Goal: Transaction & Acquisition: Purchase product/service

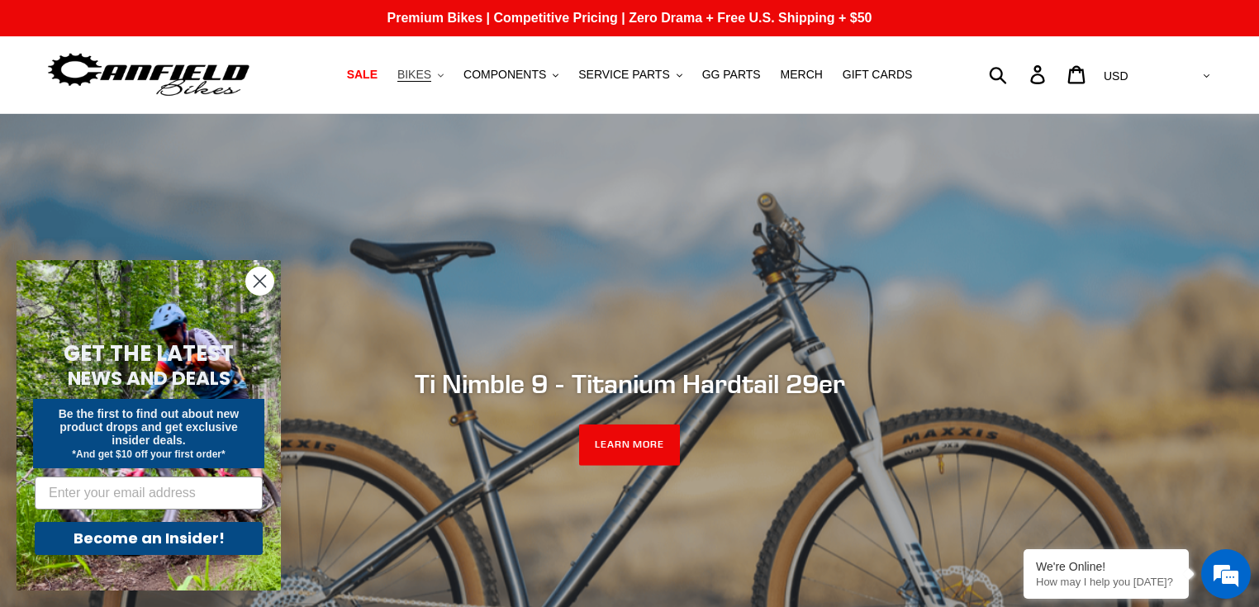
click at [431, 73] on span "BIKES" at bounding box center [414, 75] width 34 height 14
click at [516, 76] on span "COMPONENTS" at bounding box center [504, 75] width 83 height 14
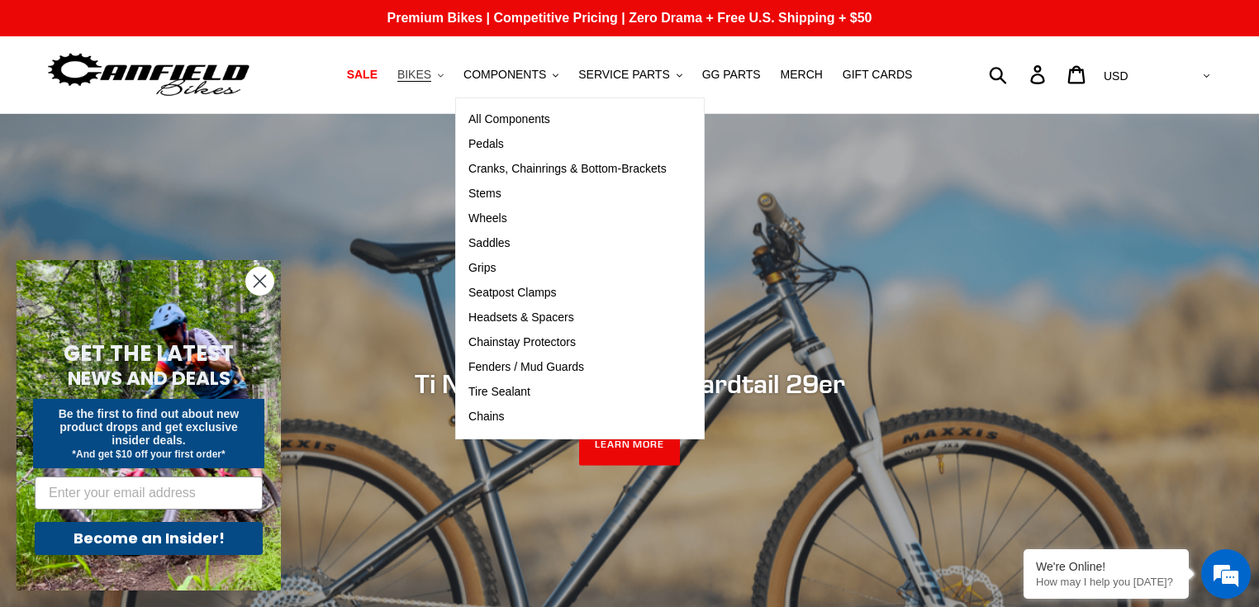
click at [431, 79] on span "BIKES" at bounding box center [414, 75] width 34 height 14
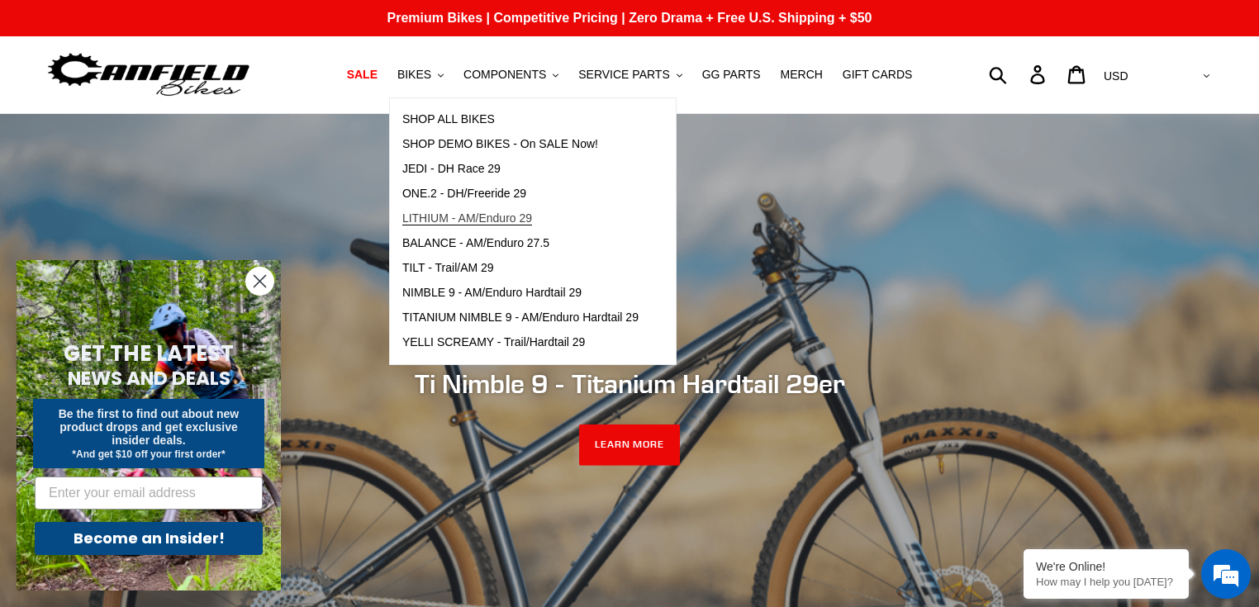
click at [462, 220] on span "LITHIUM - AM/Enduro 29" at bounding box center [467, 218] width 130 height 14
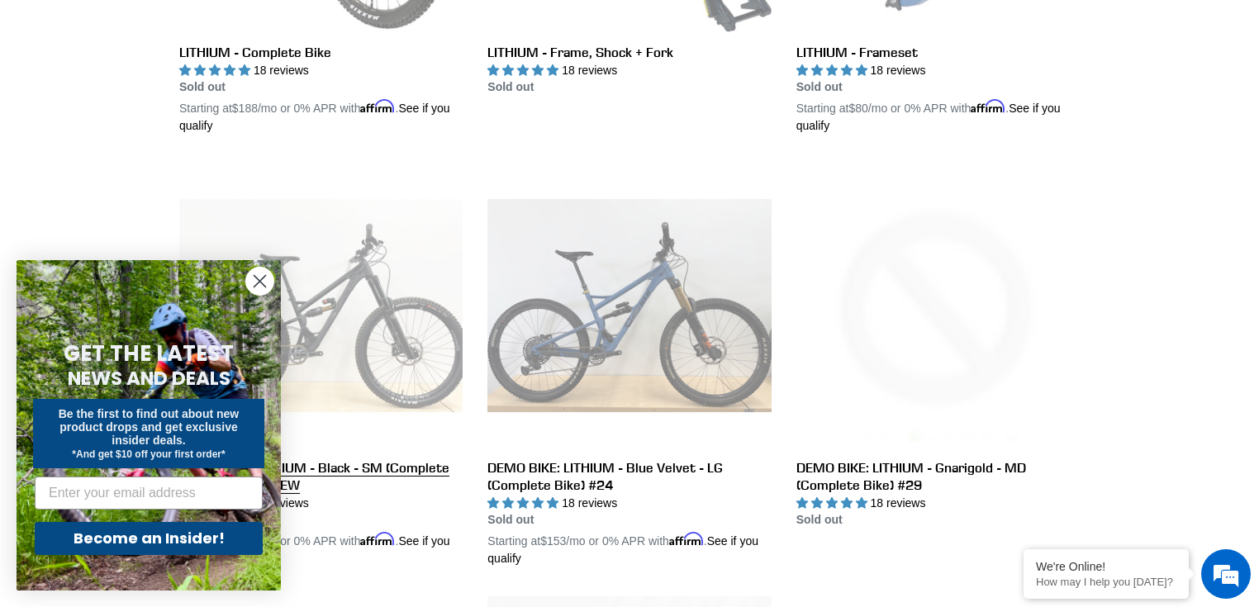
scroll to position [793, 0]
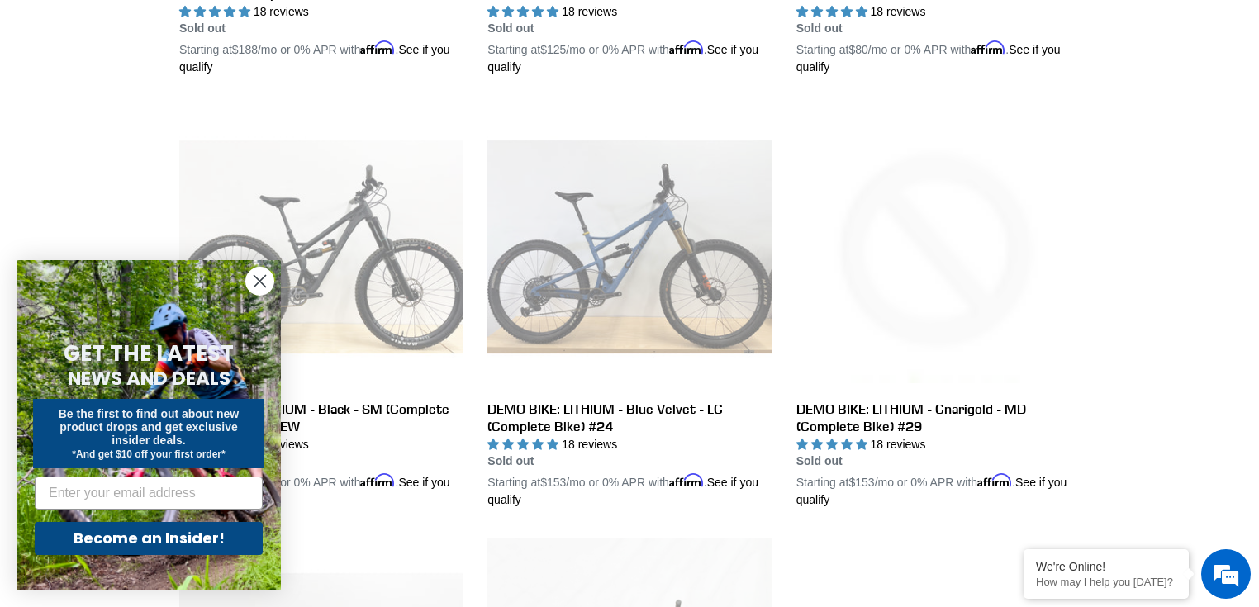
click at [261, 279] on icon "Close dialog" at bounding box center [260, 282] width 12 height 12
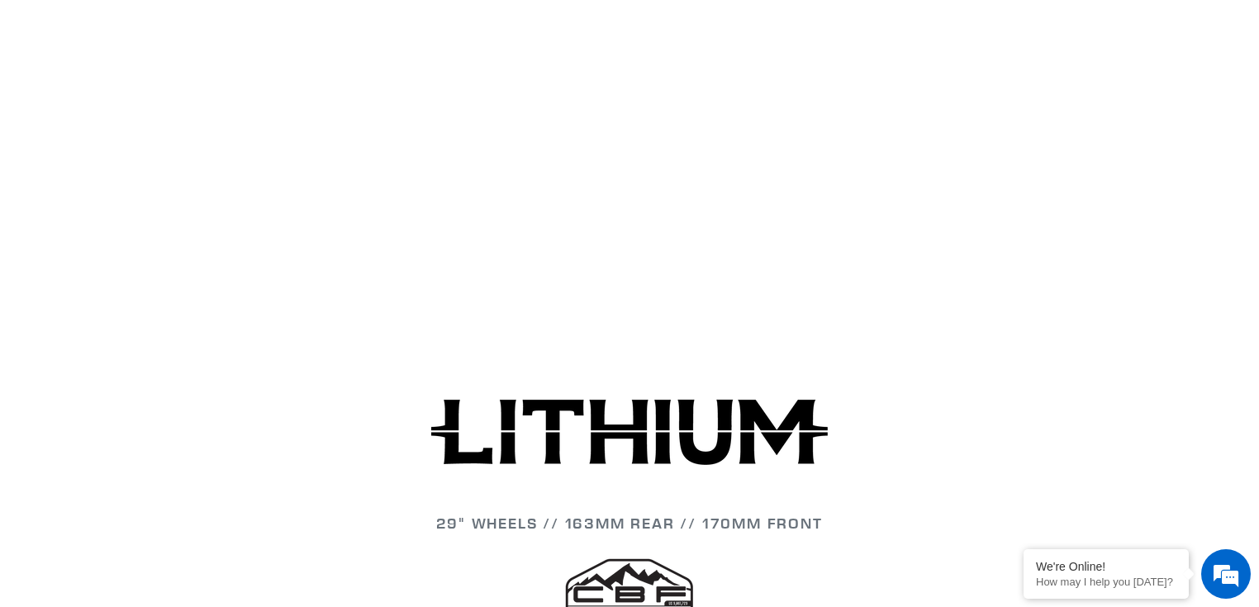
scroll to position [1586, 0]
